Goal: Information Seeking & Learning: Get advice/opinions

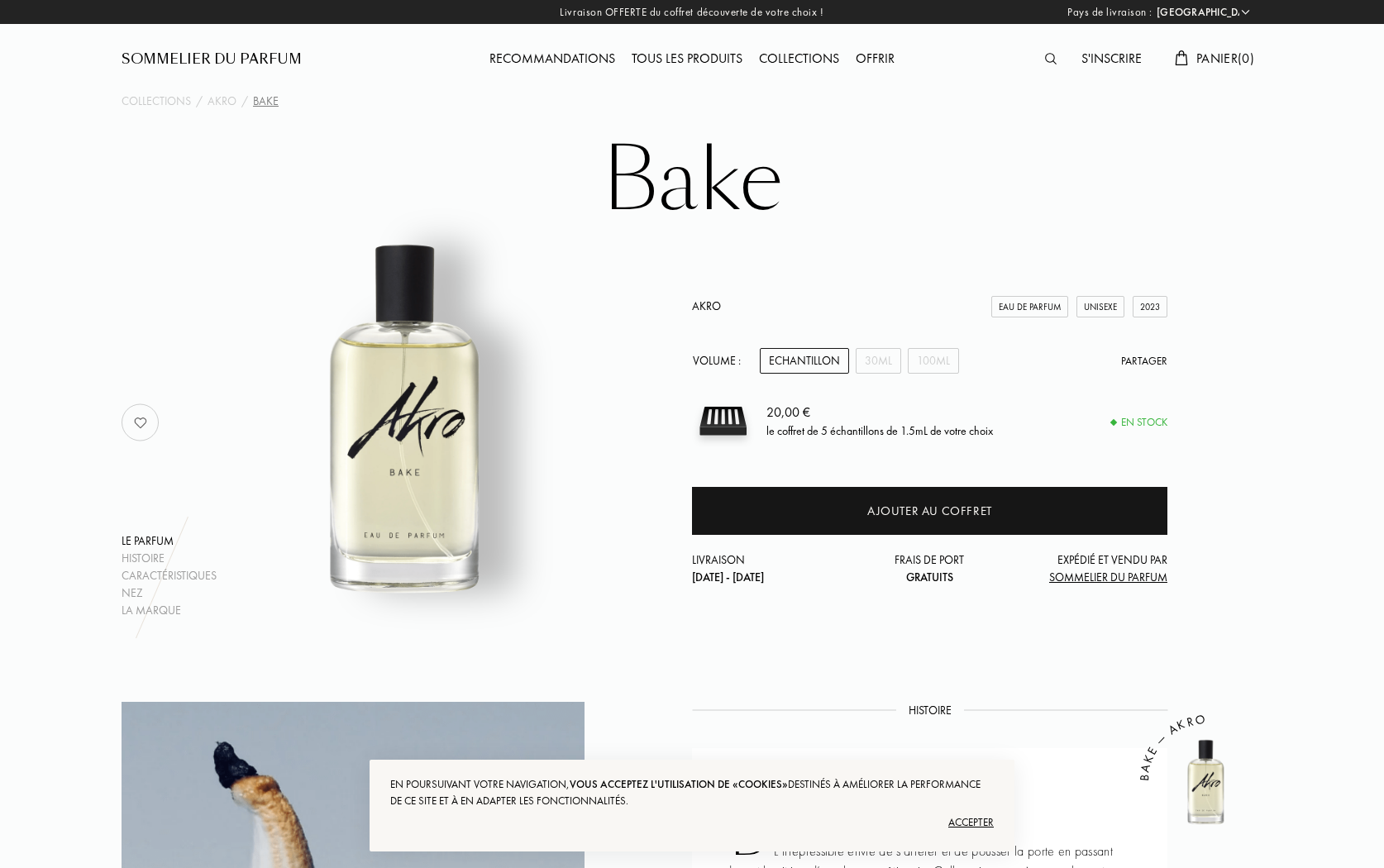
select select "FR"
click at [791, 53] on div "Collections" at bounding box center [799, 59] width 97 height 21
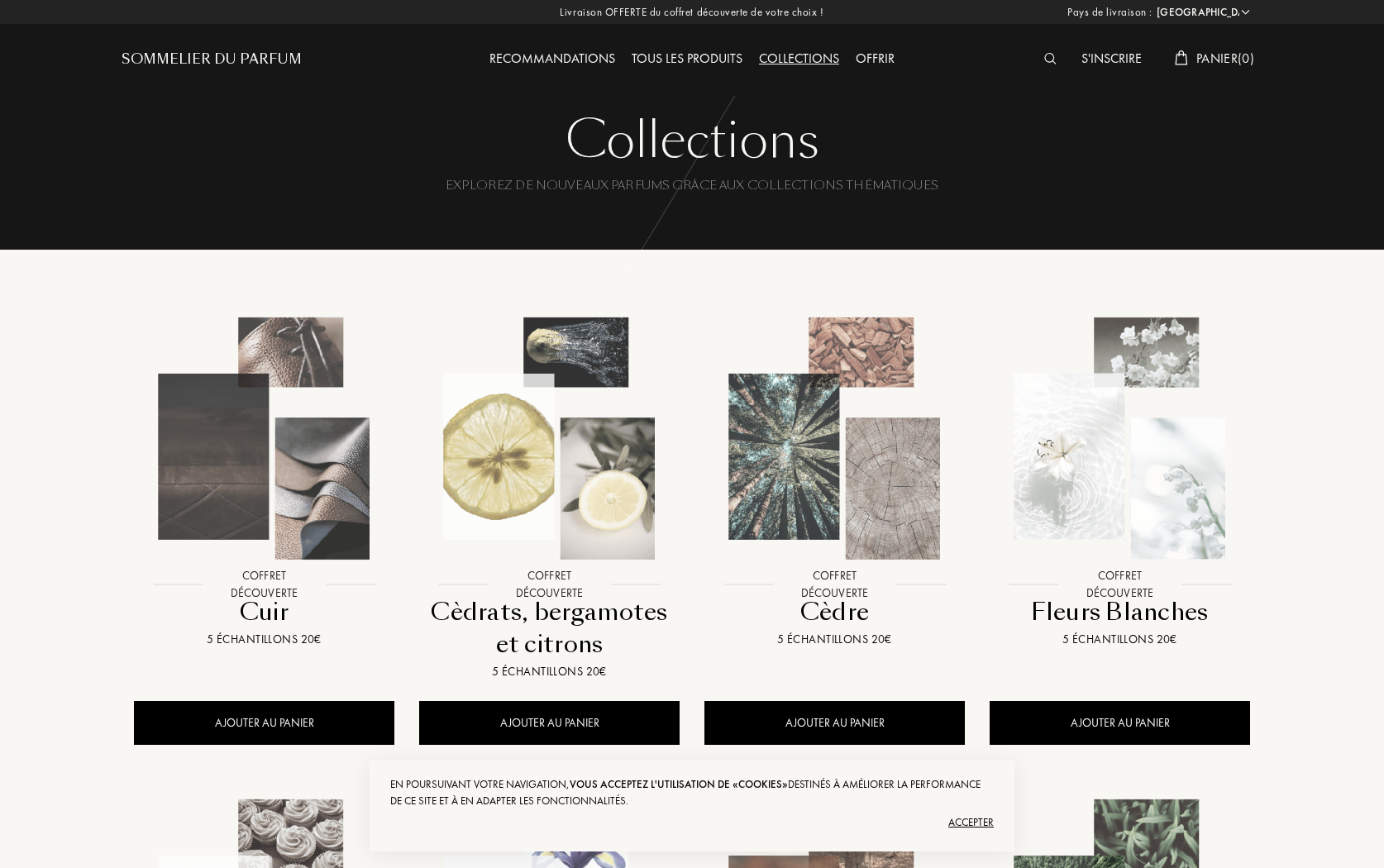
select select "FR"
click at [552, 62] on div "Recommandations" at bounding box center [552, 59] width 143 height 21
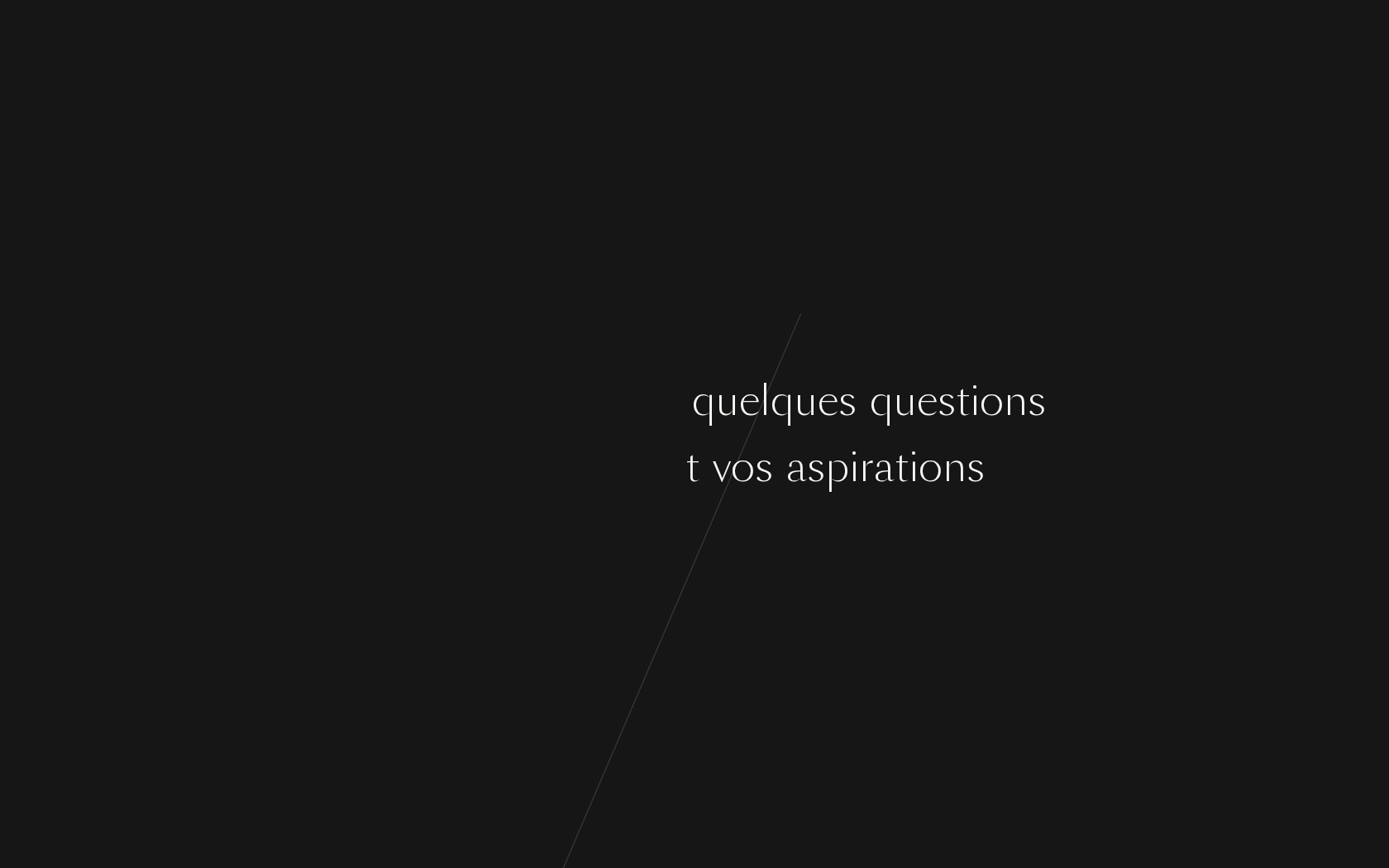
click at [823, 428] on div "e" at bounding box center [828, 401] width 21 height 62
click at [828, 583] on div "C o m m e n ç o n s p a r q u e l q u e s q u e s t i o n s s u r v o s g o û t…" at bounding box center [694, 434] width 1389 height 868
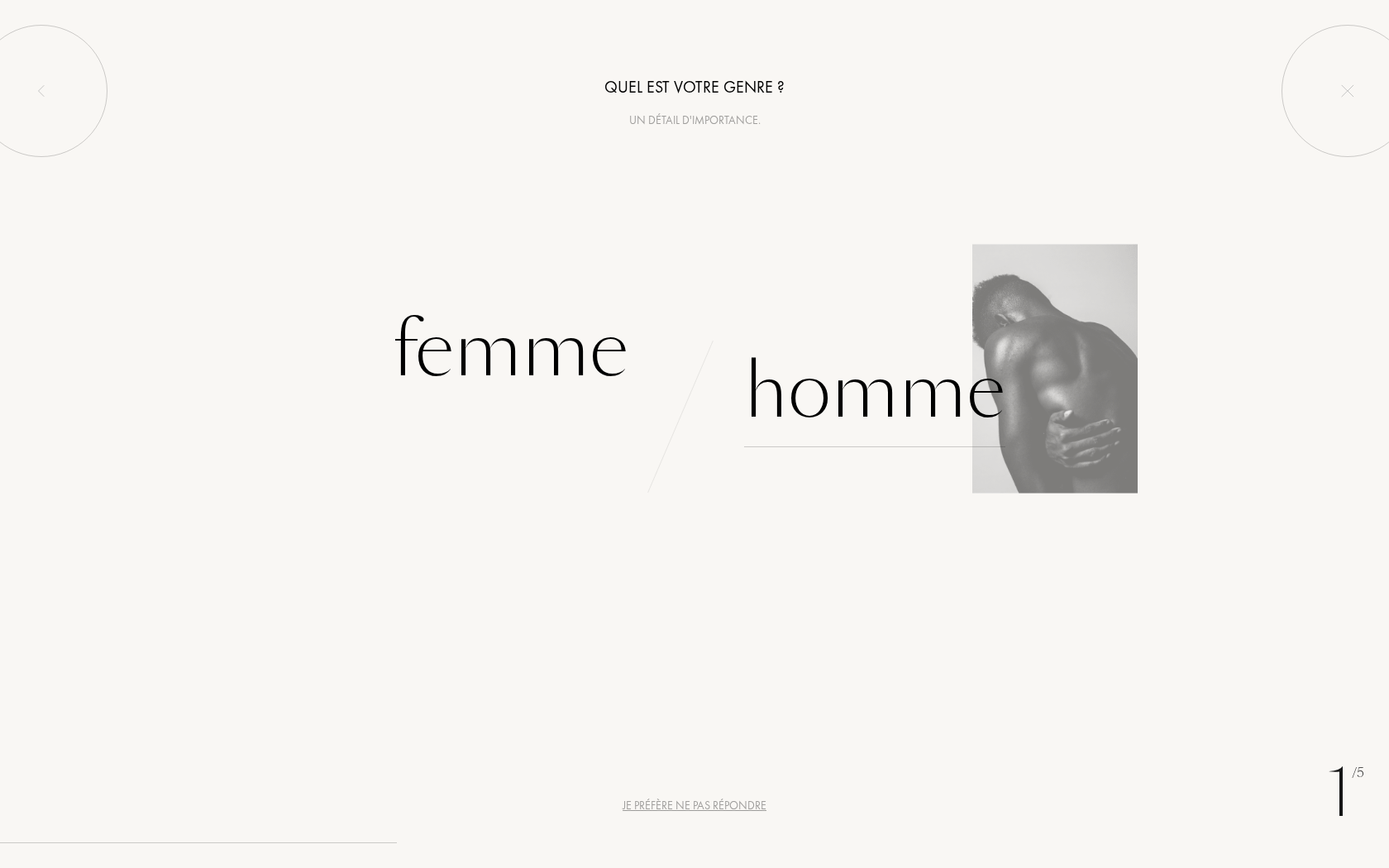
click at [785, 424] on div "Homme" at bounding box center [874, 391] width 261 height 112
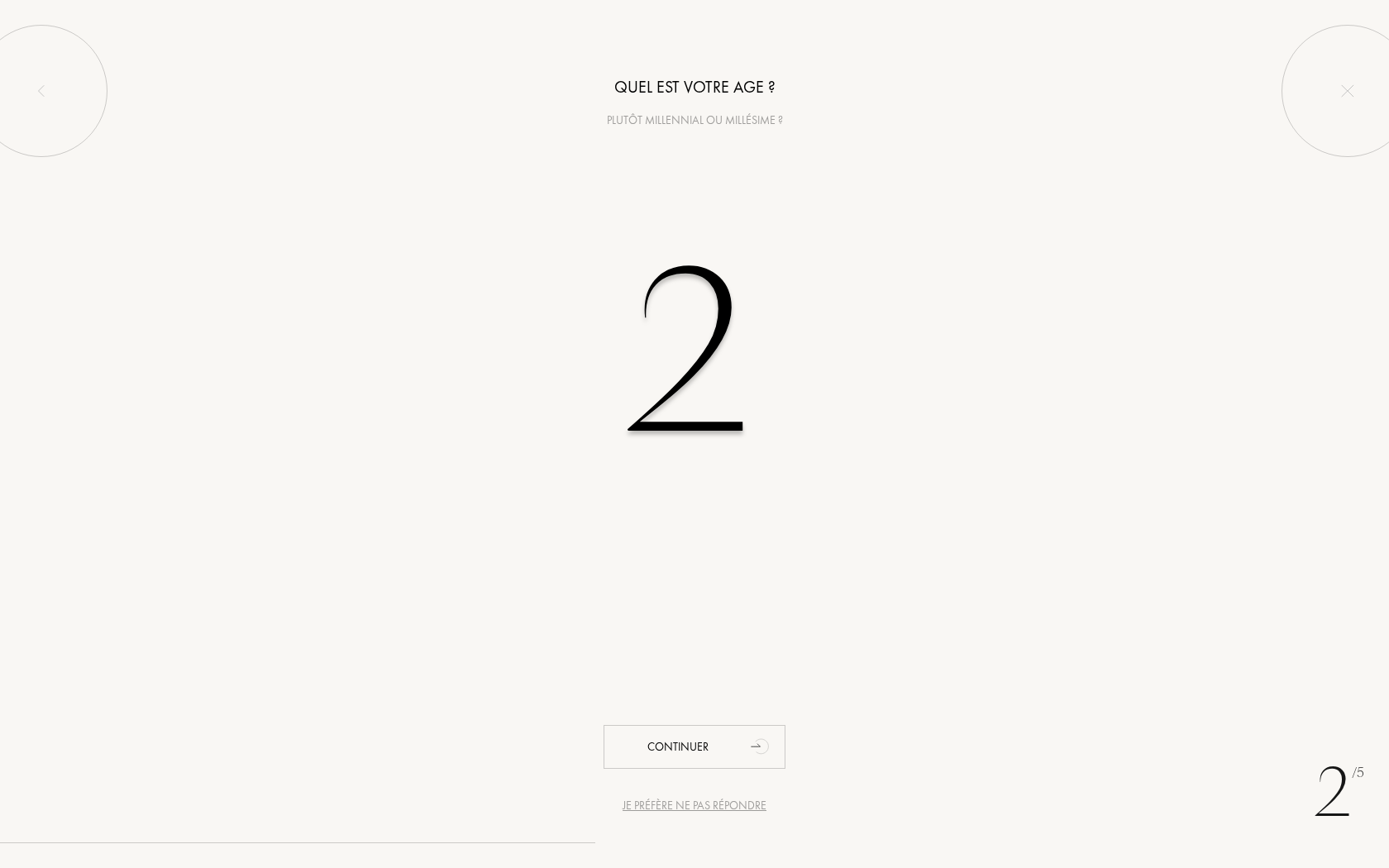
click at [610, 296] on input "2" at bounding box center [694, 354] width 471 height 335
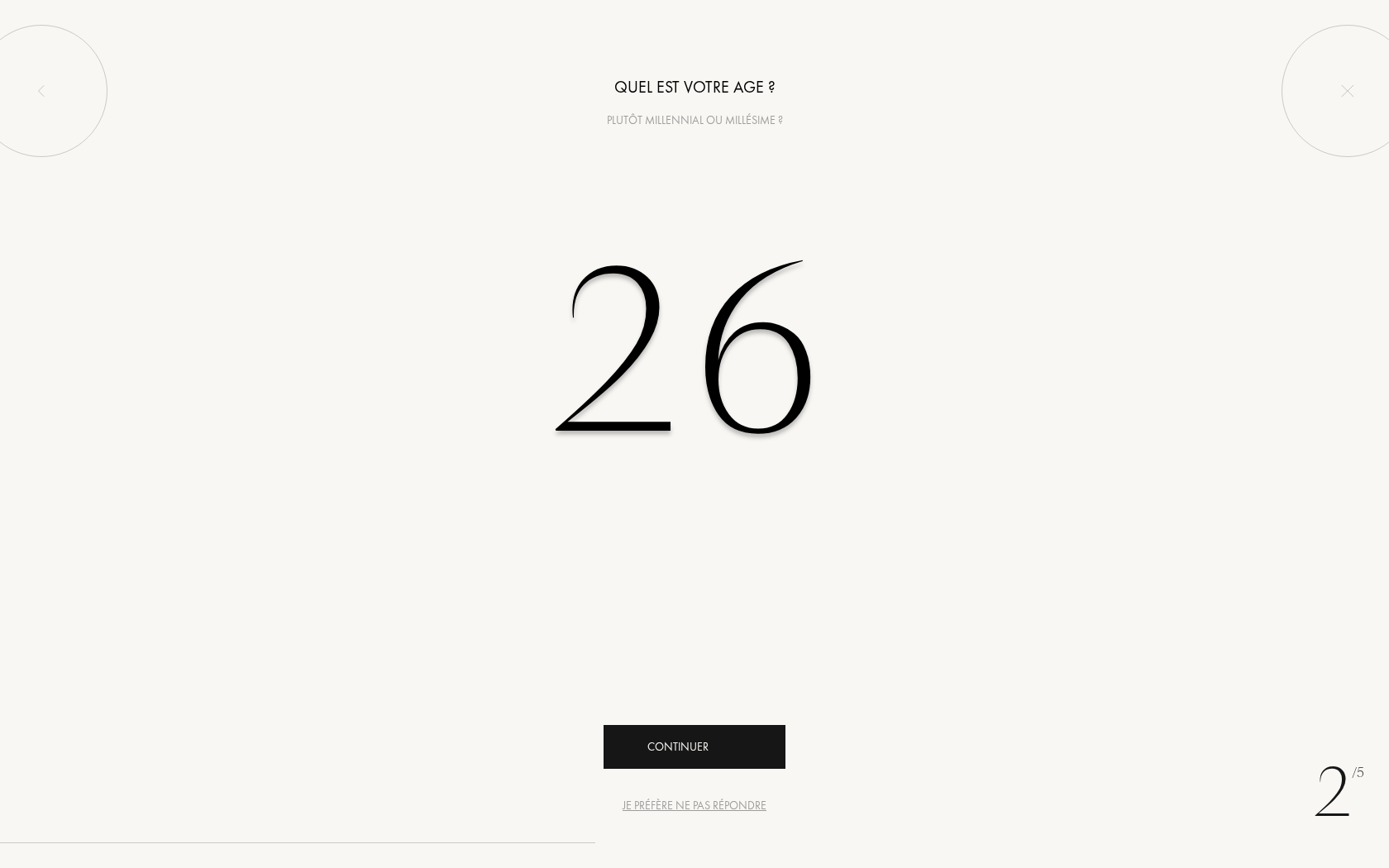
type input "26"
click at [728, 766] on div "Continuer" at bounding box center [694, 747] width 182 height 44
